Goal: Book appointment/travel/reservation

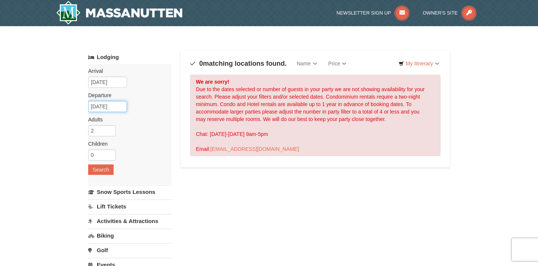
click at [116, 106] on input "[DATE]" at bounding box center [107, 106] width 39 height 11
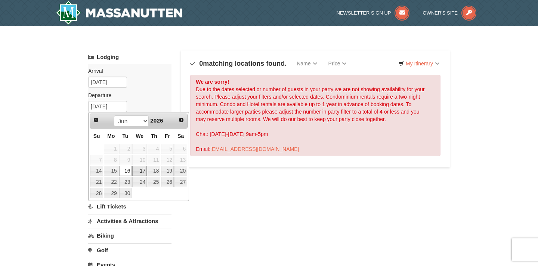
click at [136, 169] on link "17" at bounding box center [139, 171] width 15 height 10
type input "[DATE]"
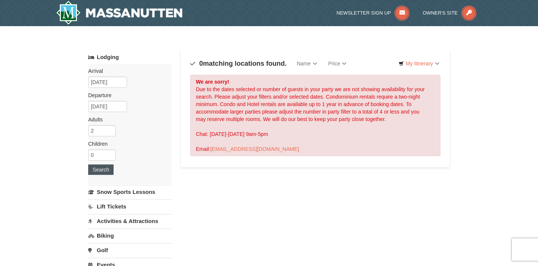
click at [103, 166] on button "Search" at bounding box center [100, 169] width 25 height 10
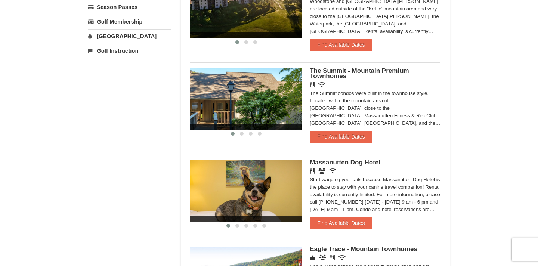
scroll to position [295, 0]
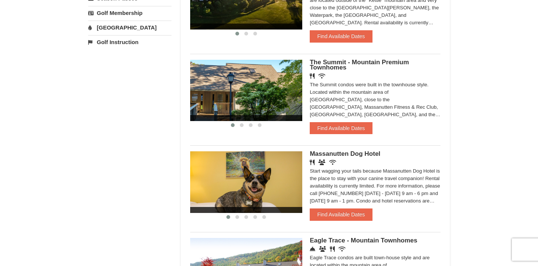
click at [348, 155] on span "Massanutten Dog Hotel" at bounding box center [344, 153] width 71 height 7
click at [273, 174] on img at bounding box center [246, 181] width 112 height 61
click at [326, 153] on span "Massanutten Dog Hotel" at bounding box center [344, 153] width 71 height 7
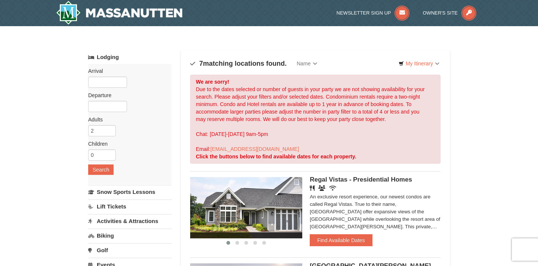
scroll to position [0, 0]
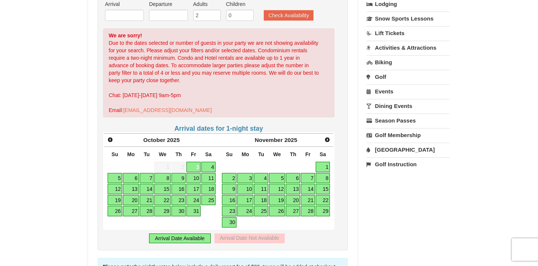
scroll to position [183, 0]
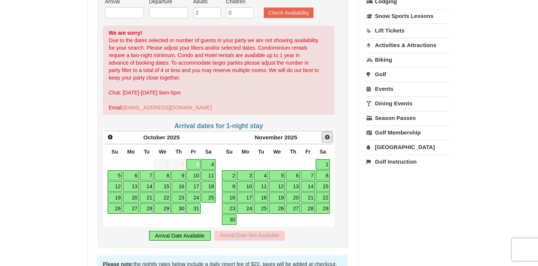
click at [327, 139] on span "Next" at bounding box center [327, 137] width 6 height 6
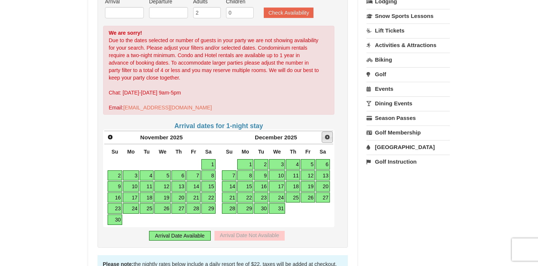
click at [327, 139] on span "Next" at bounding box center [327, 137] width 6 height 6
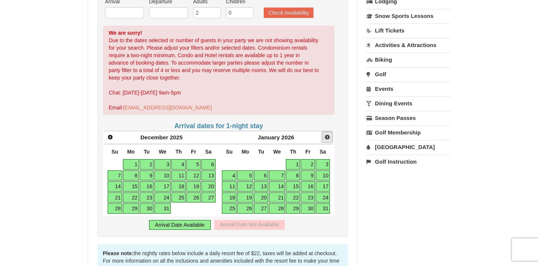
click at [327, 139] on span "Next" at bounding box center [327, 137] width 6 height 6
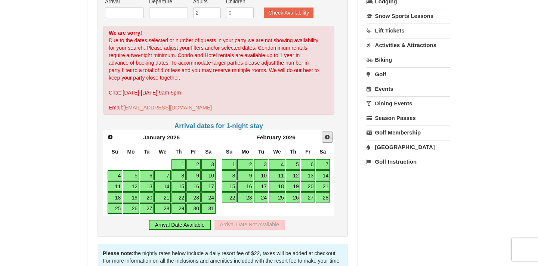
click at [327, 139] on span "Next" at bounding box center [327, 137] width 6 height 6
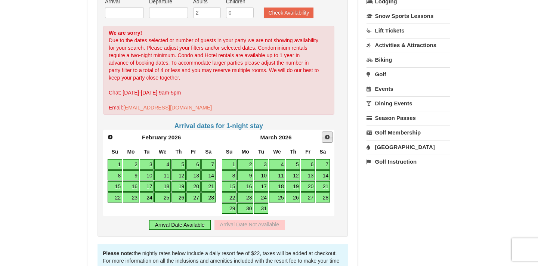
click at [327, 139] on span "Next" at bounding box center [327, 137] width 6 height 6
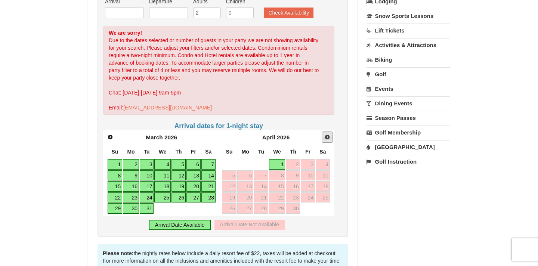
click at [327, 139] on span "Next" at bounding box center [327, 137] width 6 height 6
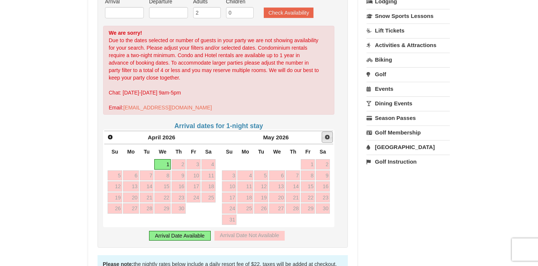
click at [327, 139] on span "Next" at bounding box center [327, 137] width 6 height 6
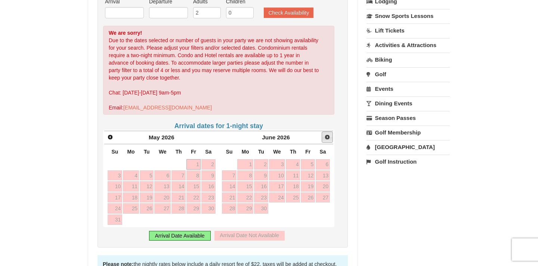
click at [327, 139] on span "Next" at bounding box center [327, 137] width 6 height 6
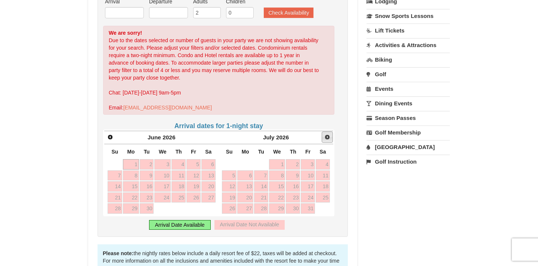
click at [327, 139] on span "Next" at bounding box center [327, 137] width 6 height 6
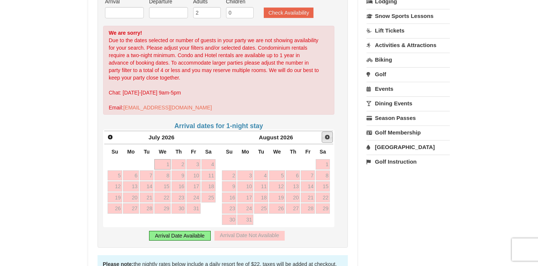
click at [327, 139] on span "Next" at bounding box center [327, 137] width 6 height 6
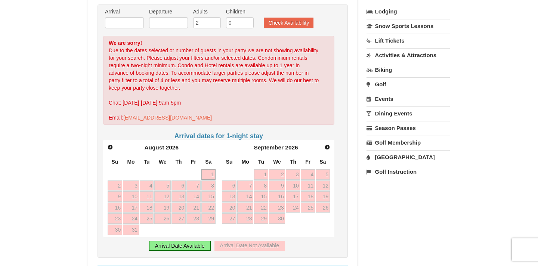
scroll to position [174, 0]
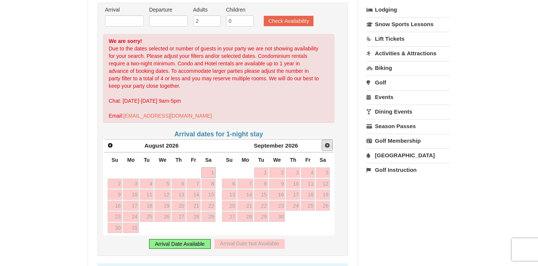
click at [328, 142] on span "Next" at bounding box center [327, 145] width 6 height 6
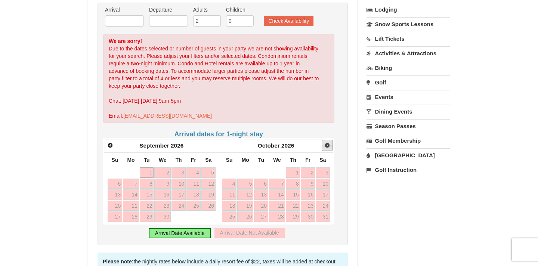
click at [328, 142] on span "Next" at bounding box center [327, 145] width 6 height 6
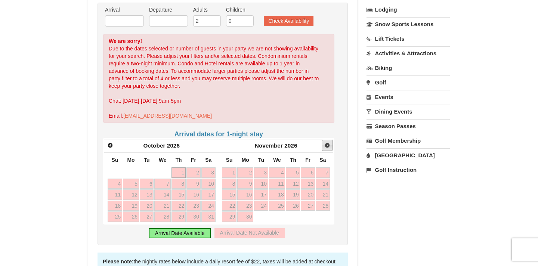
click at [328, 142] on span "Next" at bounding box center [327, 145] width 6 height 6
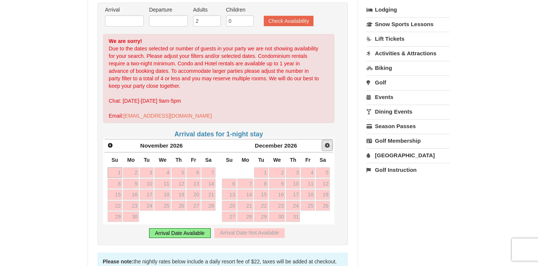
click at [328, 142] on span "Next" at bounding box center [327, 145] width 6 height 6
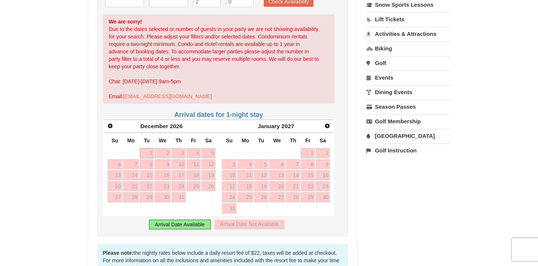
scroll to position [197, 0]
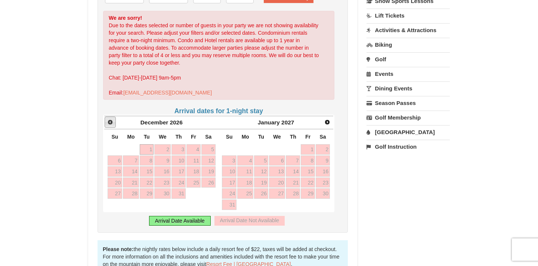
click at [111, 123] on span "Prev" at bounding box center [110, 122] width 6 height 6
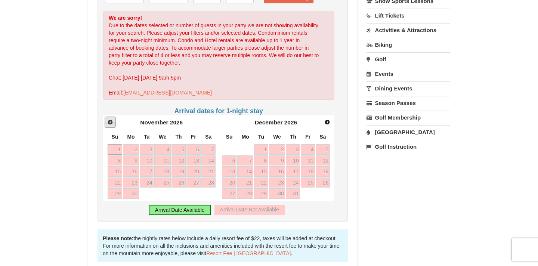
click at [111, 123] on span "Prev" at bounding box center [110, 122] width 6 height 6
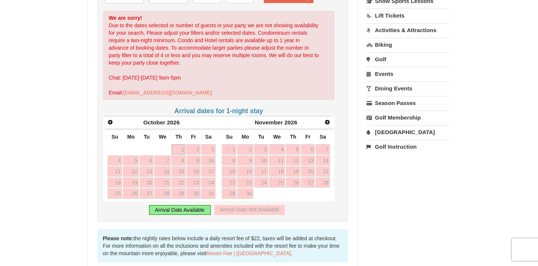
click at [111, 123] on span "Prev" at bounding box center [110, 122] width 6 height 6
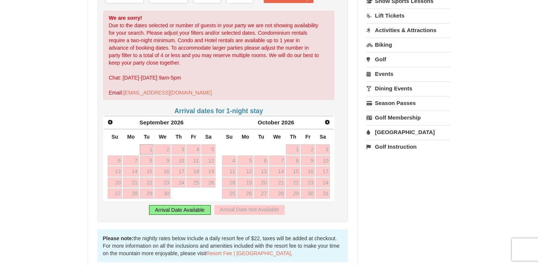
click at [111, 123] on span "Prev" at bounding box center [110, 122] width 6 height 6
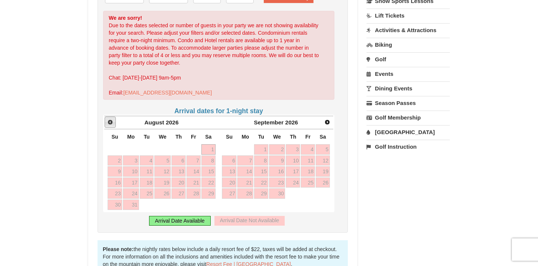
click at [111, 123] on span "Prev" at bounding box center [110, 122] width 6 height 6
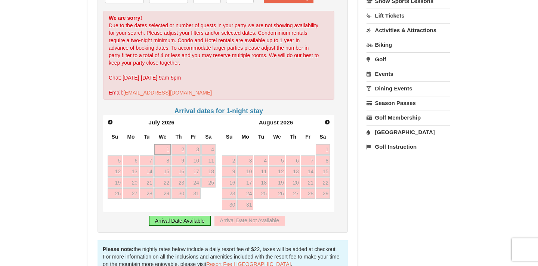
click at [111, 123] on span "Prev" at bounding box center [110, 122] width 6 height 6
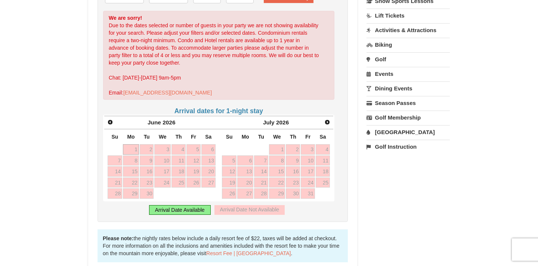
click at [111, 123] on span "Prev" at bounding box center [110, 122] width 6 height 6
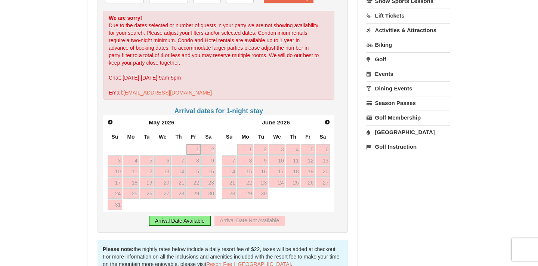
click at [111, 123] on span "Prev" at bounding box center [110, 122] width 6 height 6
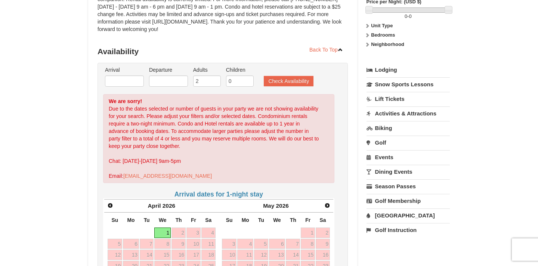
scroll to position [94, 0]
